Goal: Information Seeking & Learning: Understand process/instructions

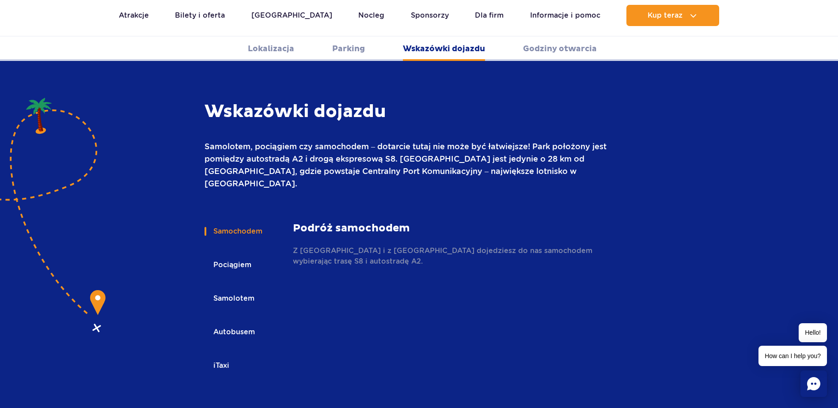
scroll to position [1175, 0]
click at [226, 322] on button "Autobusem" at bounding box center [233, 331] width 58 height 19
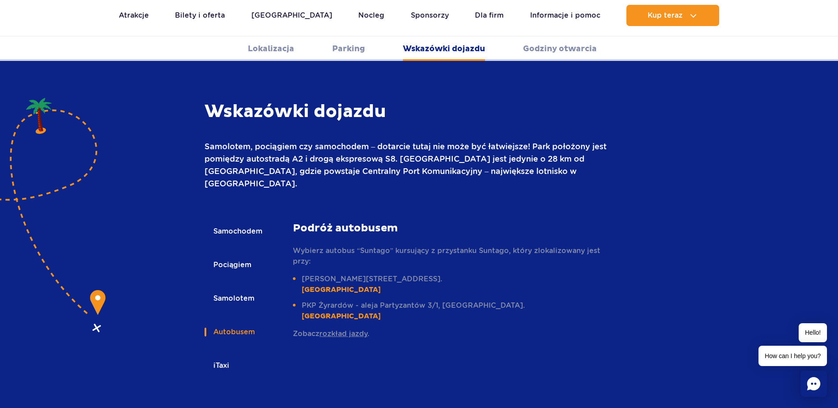
scroll to position [0, 0]
click at [342, 329] on link "rozkład jazdy" at bounding box center [343, 333] width 48 height 8
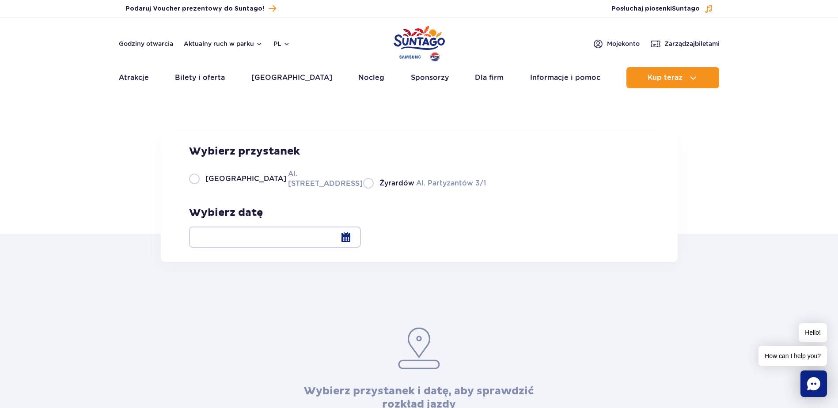
click at [207, 184] on span "[GEOGRAPHIC_DATA]" at bounding box center [245, 179] width 81 height 10
click at [199, 189] on input "Warszawa Al. [STREET_ADDRESS]" at bounding box center [194, 188] width 10 height 2
radio input "true"
click at [361, 241] on div at bounding box center [275, 237] width 172 height 21
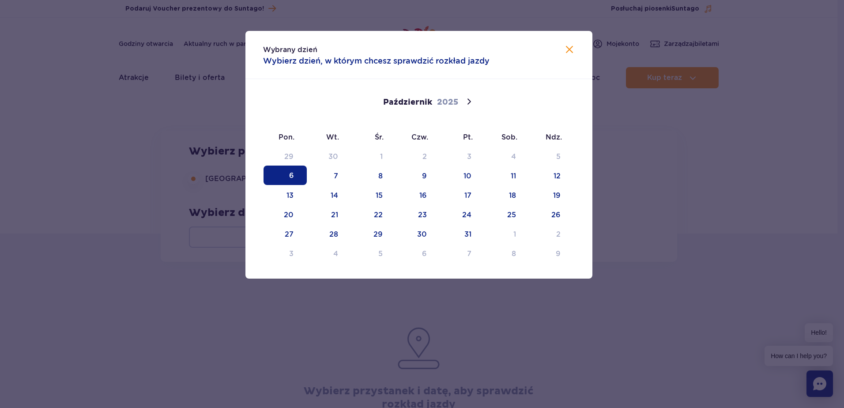
click at [466, 98] on icon at bounding box center [469, 101] width 11 height 11
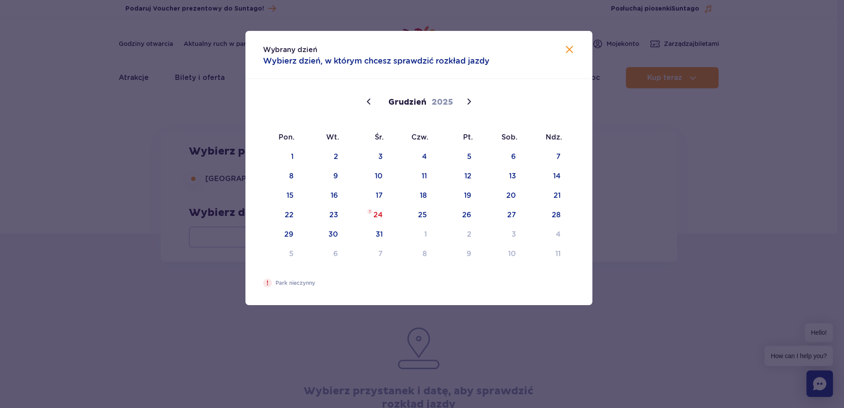
click at [466, 98] on icon at bounding box center [469, 101] width 11 height 11
type input "2026"
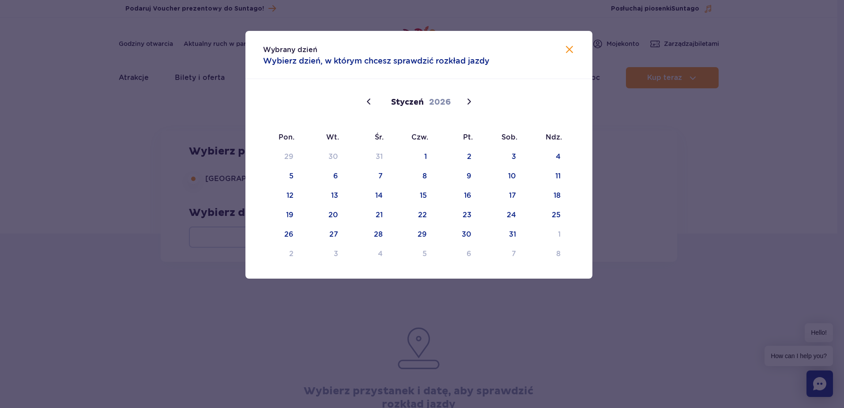
click at [466, 98] on icon at bounding box center [469, 101] width 11 height 11
click at [366, 101] on icon at bounding box center [369, 101] width 11 height 11
click at [361, 214] on span "21" at bounding box center [374, 213] width 43 height 19
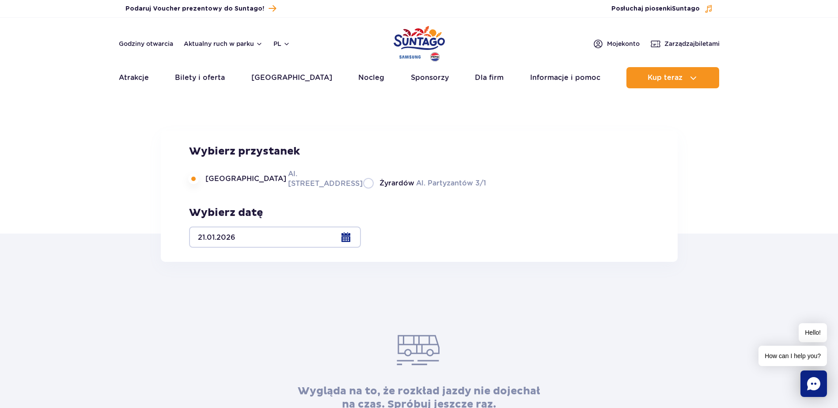
click at [201, 79] on link "Bilety i oferta" at bounding box center [200, 77] width 50 height 21
